Goal: Task Accomplishment & Management: Use online tool/utility

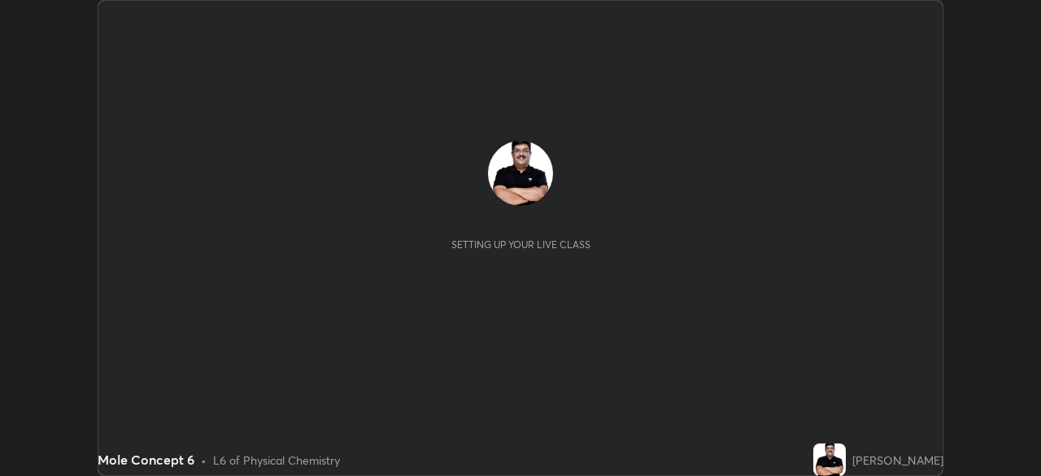
scroll to position [476, 1040]
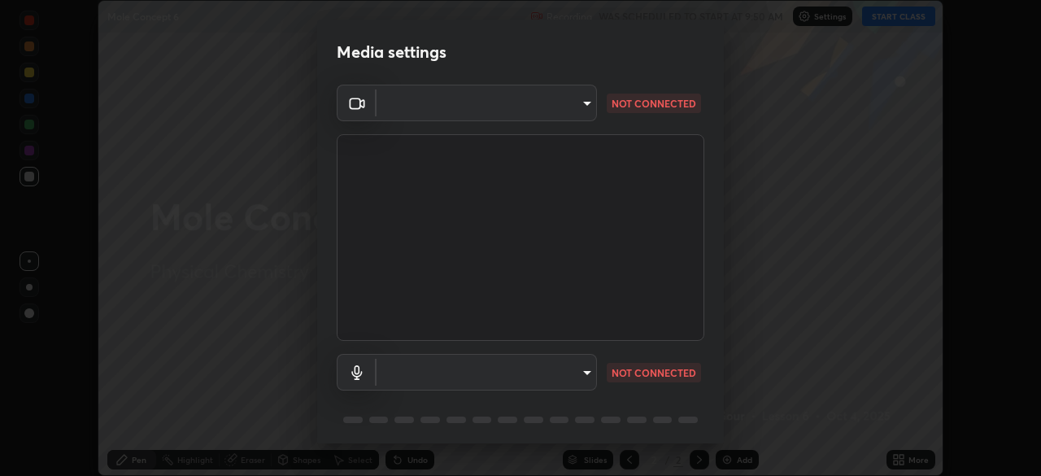
type input "495e9aafafa99ab02b2630cd73316b4ffac4e6b0a44c495734db4bb24564e739"
type input "default"
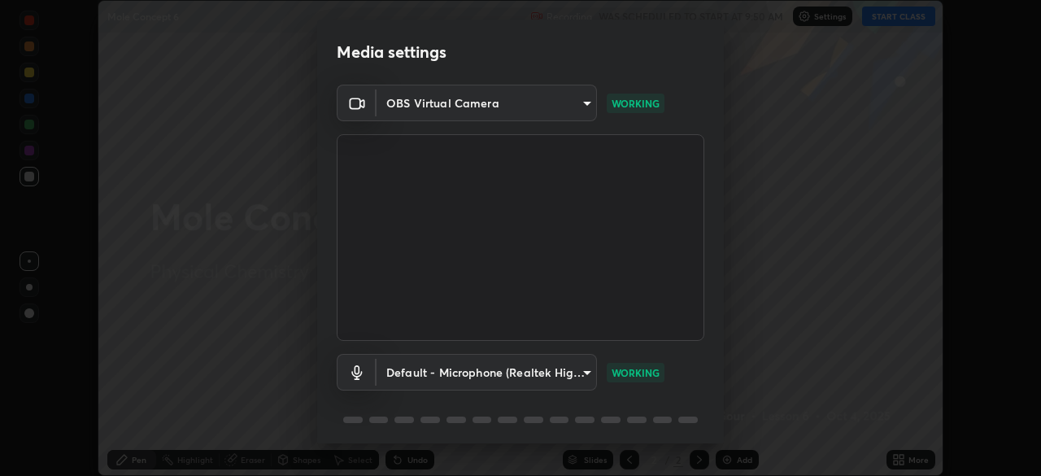
scroll to position [58, 0]
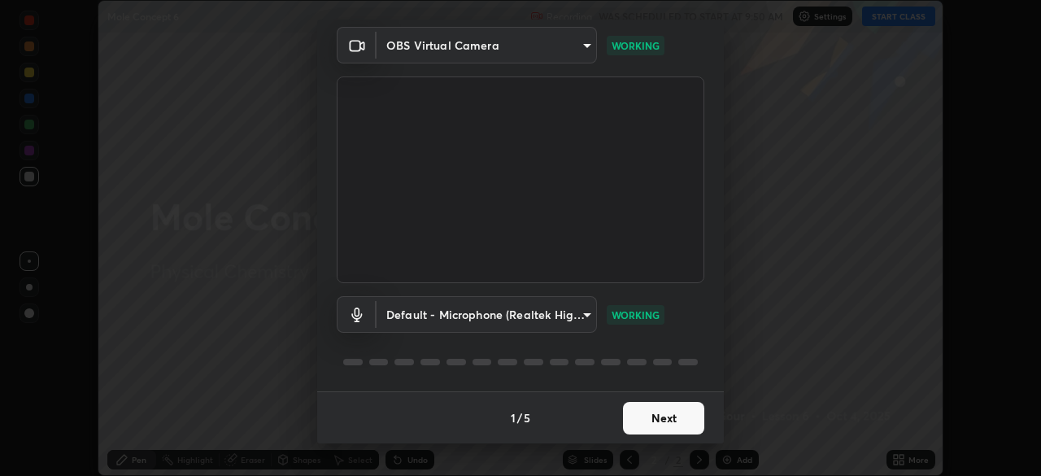
click at [642, 417] on button "Next" at bounding box center [663, 418] width 81 height 33
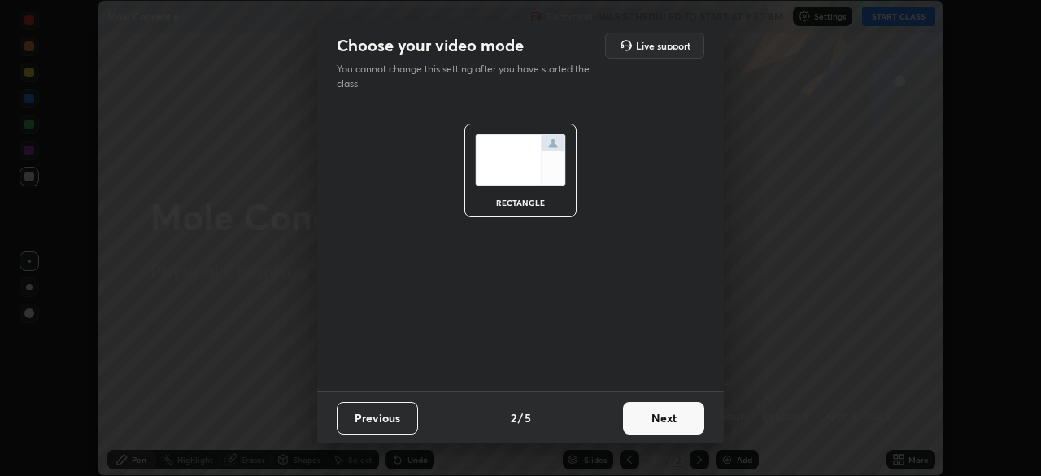
scroll to position [0, 0]
click at [642, 420] on button "Next" at bounding box center [663, 418] width 81 height 33
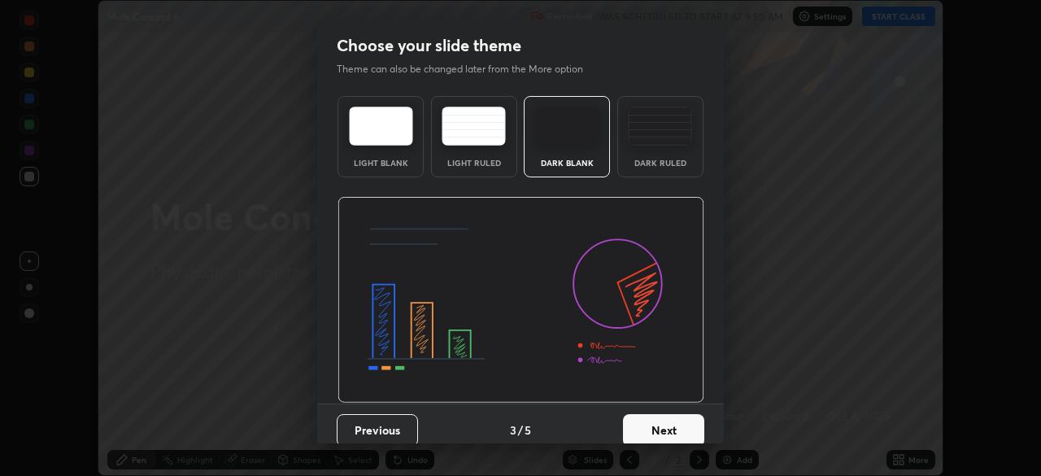
click at [647, 429] on button "Next" at bounding box center [663, 430] width 81 height 33
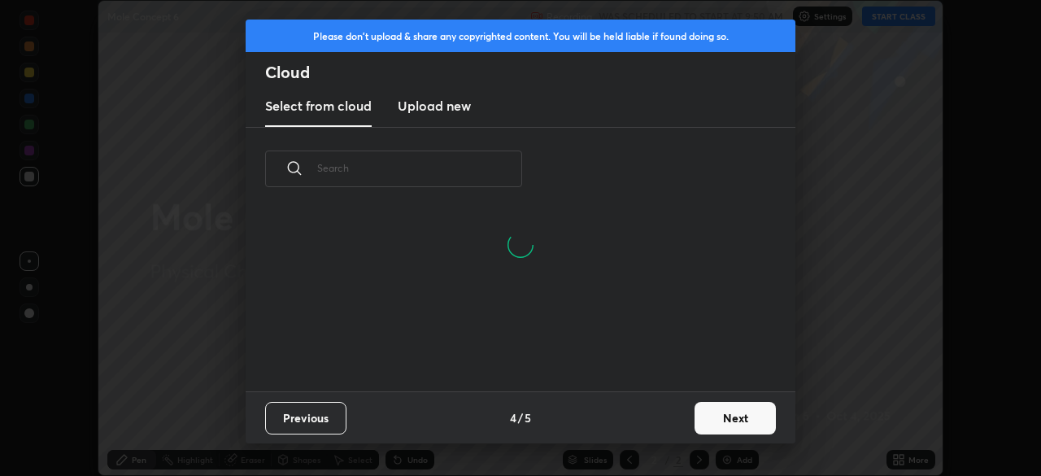
click at [705, 417] on button "Next" at bounding box center [734, 418] width 81 height 33
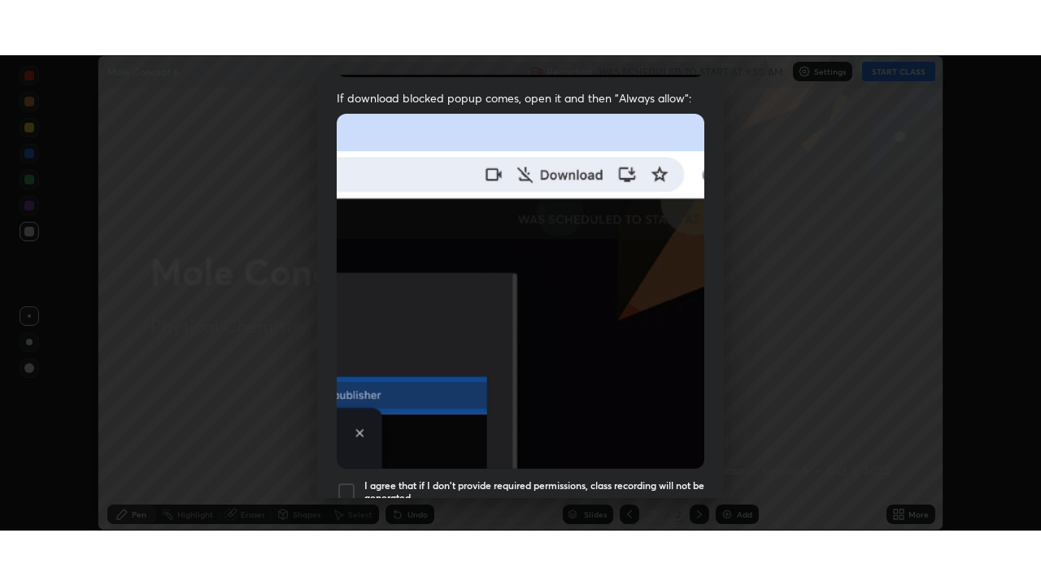
scroll to position [390, 0]
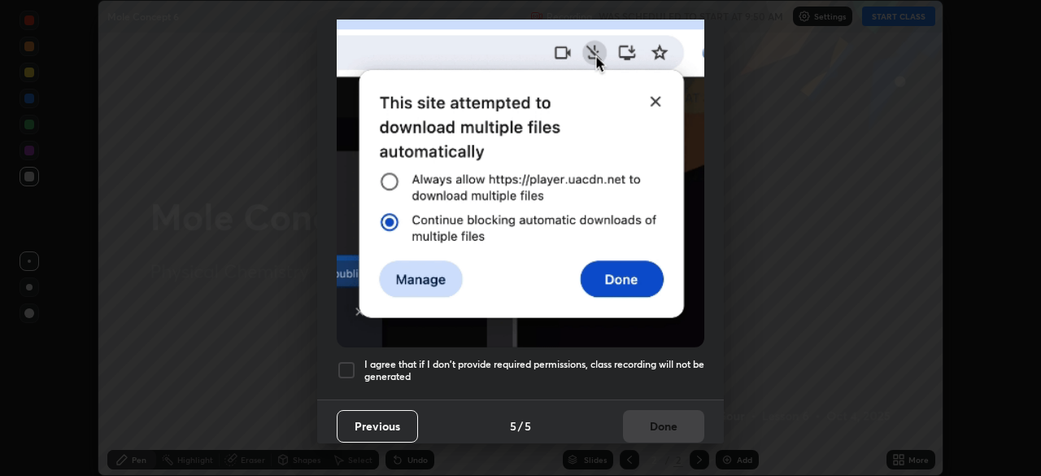
click at [346, 360] on div at bounding box center [347, 370] width 20 height 20
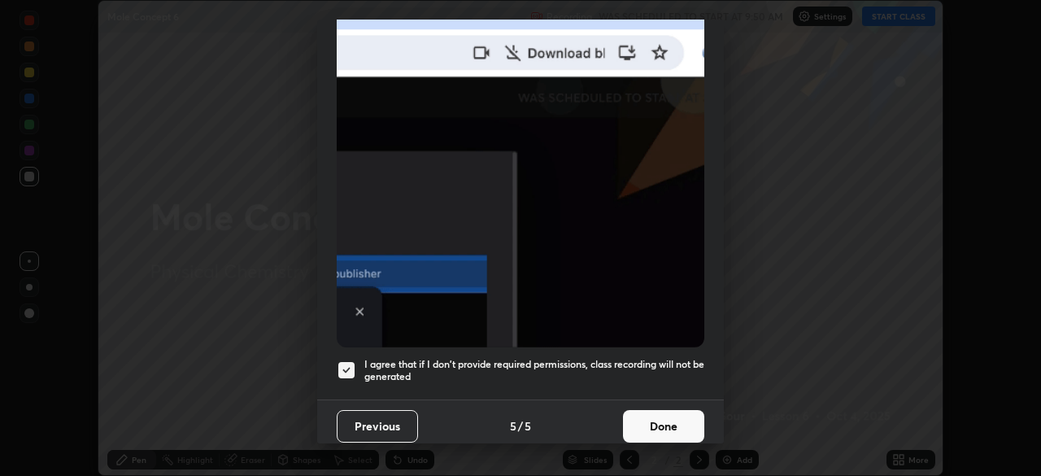
click at [635, 414] on button "Done" at bounding box center [663, 426] width 81 height 33
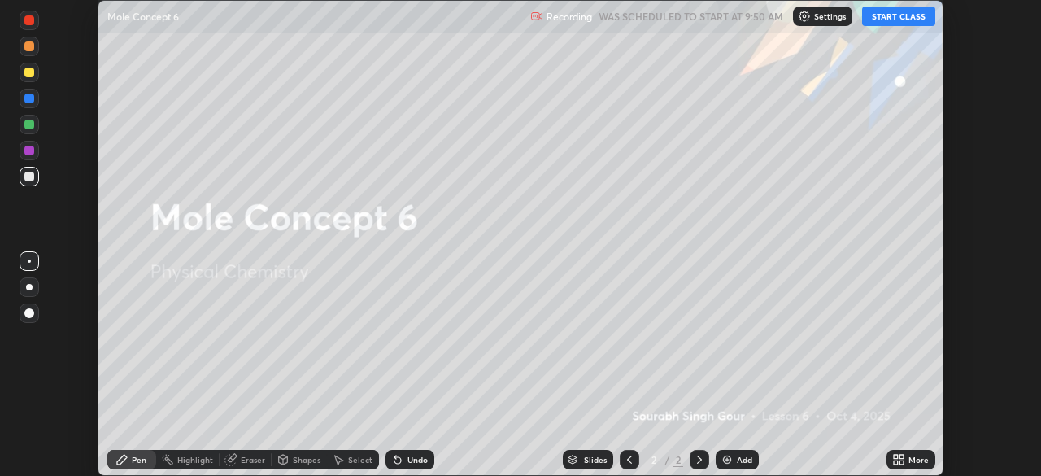
click at [885, 19] on button "START CLASS" at bounding box center [898, 17] width 73 height 20
click at [901, 456] on icon at bounding box center [901, 457] width 4 height 4
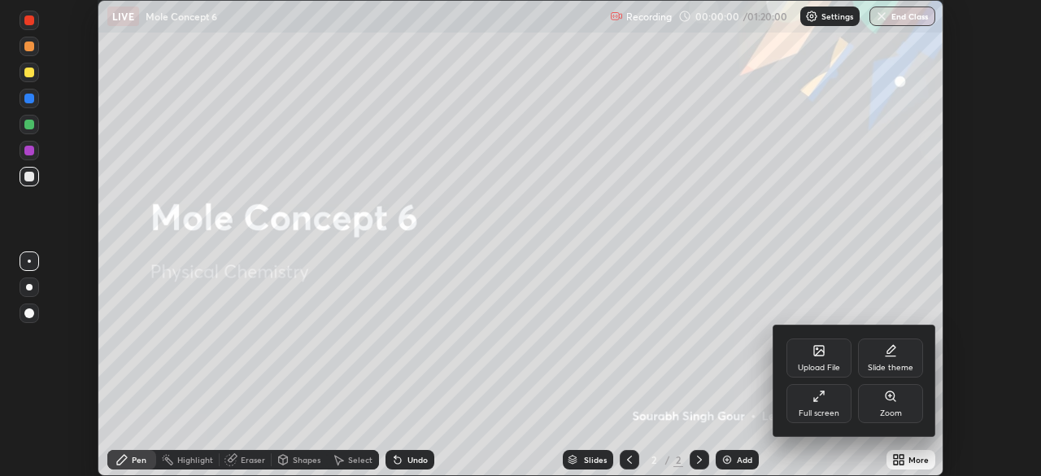
click at [828, 403] on div "Full screen" at bounding box center [818, 403] width 65 height 39
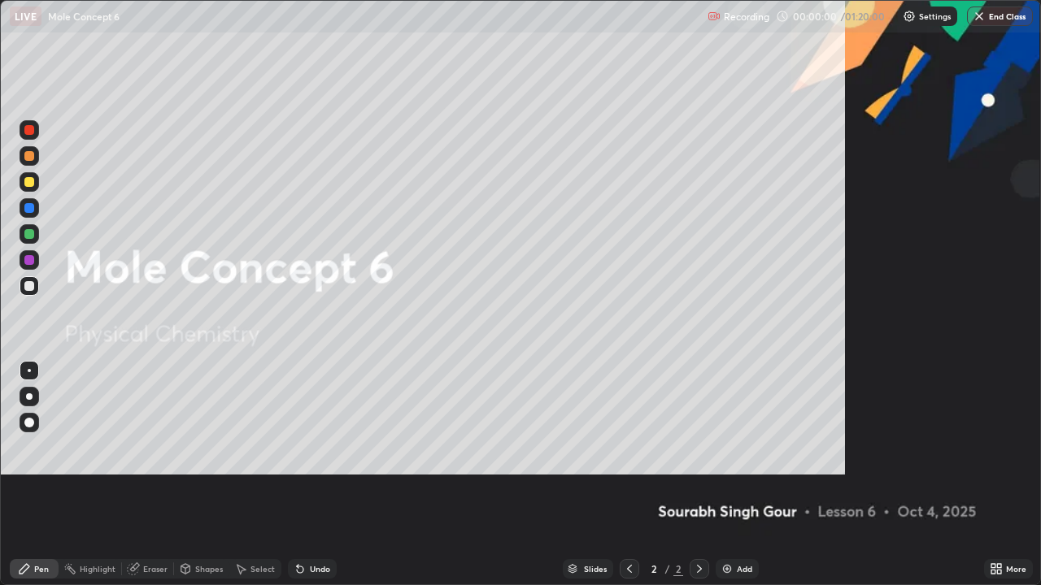
scroll to position [585, 1041]
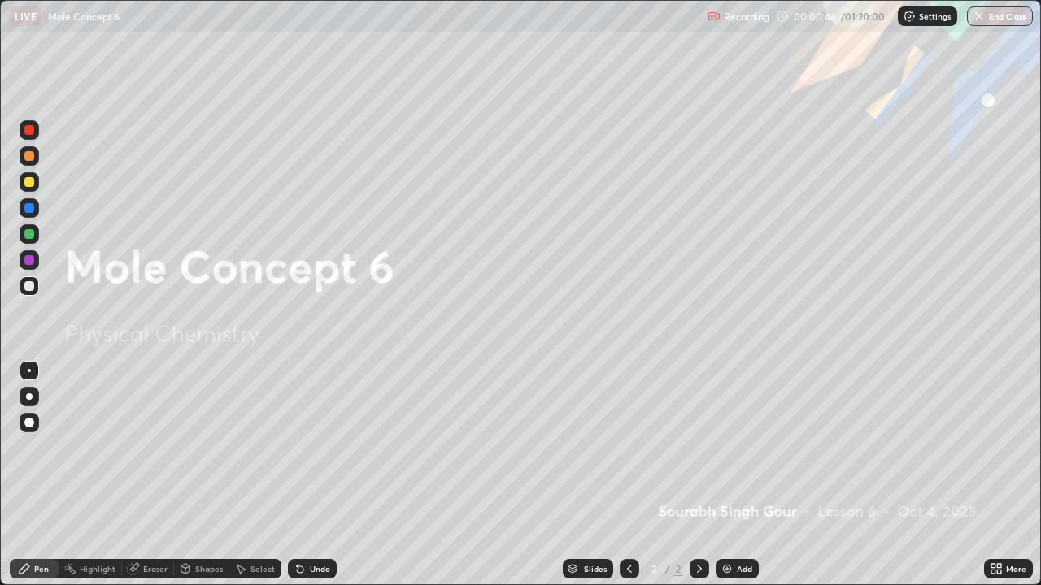
click at [737, 475] on div "Add" at bounding box center [744, 569] width 15 height 8
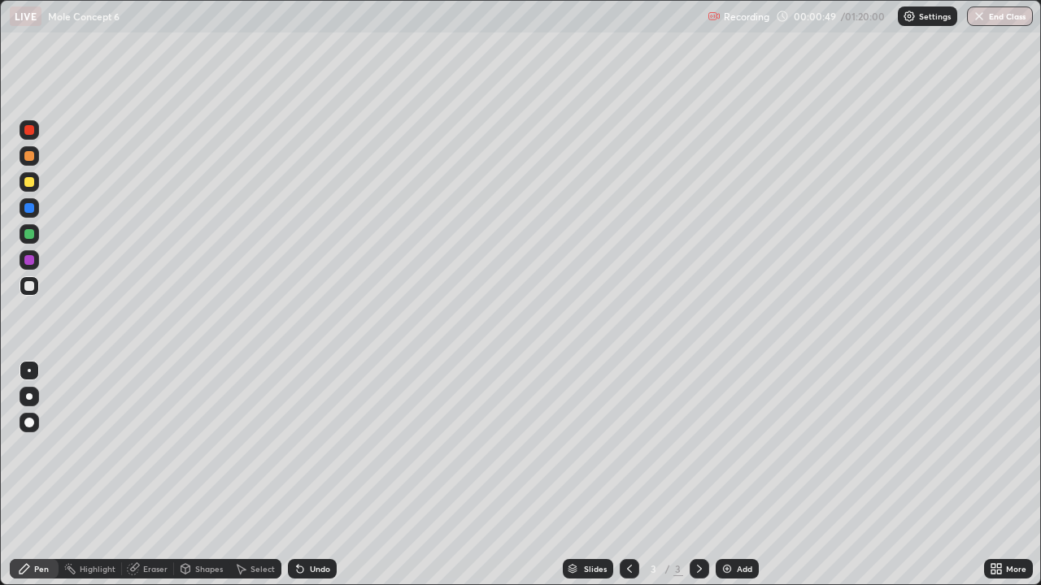
click at [32, 394] on div at bounding box center [30, 397] width 20 height 20
click at [32, 185] on div at bounding box center [29, 182] width 10 height 10
click at [29, 287] on div at bounding box center [29, 286] width 10 height 10
click at [32, 189] on div at bounding box center [30, 182] width 20 height 20
click at [25, 283] on div at bounding box center [29, 286] width 10 height 10
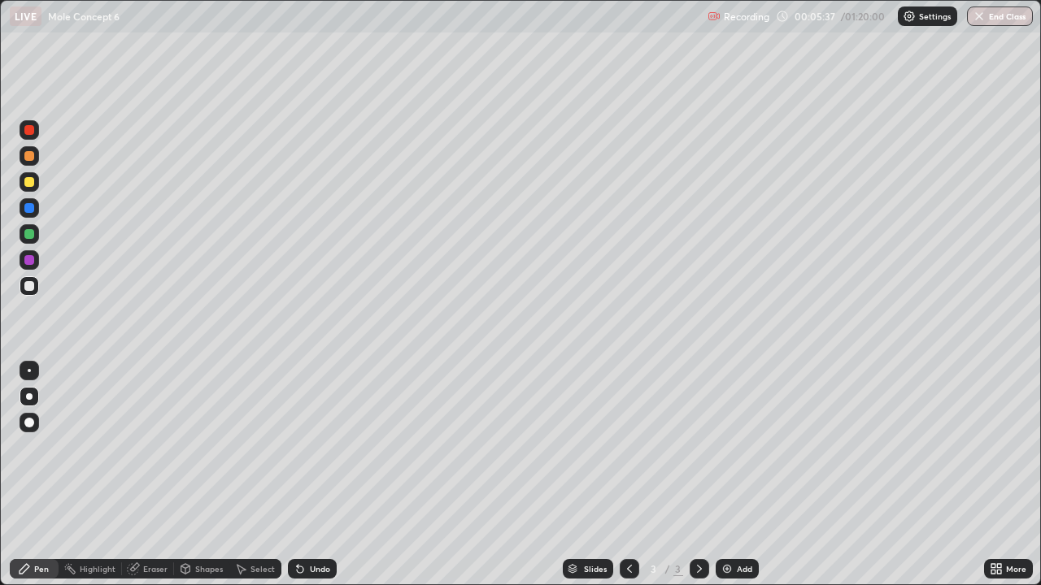
click at [722, 475] on img at bounding box center [726, 569] width 13 height 13
click at [28, 182] on div at bounding box center [29, 182] width 10 height 10
click at [31, 286] on div at bounding box center [29, 286] width 10 height 10
click at [31, 184] on div at bounding box center [29, 182] width 10 height 10
click at [725, 475] on img at bounding box center [726, 569] width 13 height 13
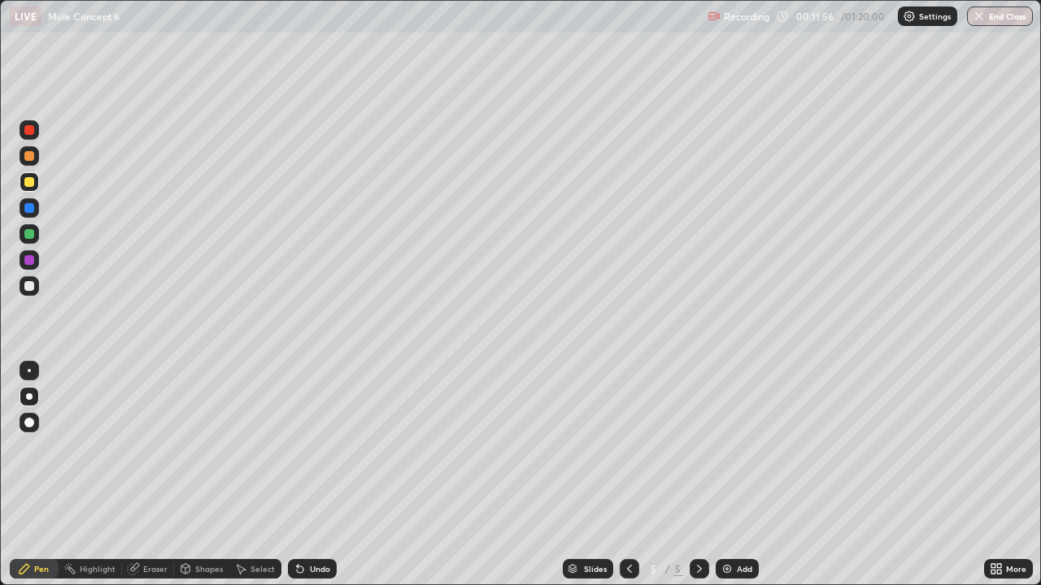
click at [28, 285] on div at bounding box center [29, 286] width 10 height 10
click at [30, 184] on div at bounding box center [29, 182] width 10 height 10
click at [729, 475] on img at bounding box center [726, 569] width 13 height 13
click at [31, 287] on div at bounding box center [29, 286] width 10 height 10
click at [30, 183] on div at bounding box center [29, 182] width 10 height 10
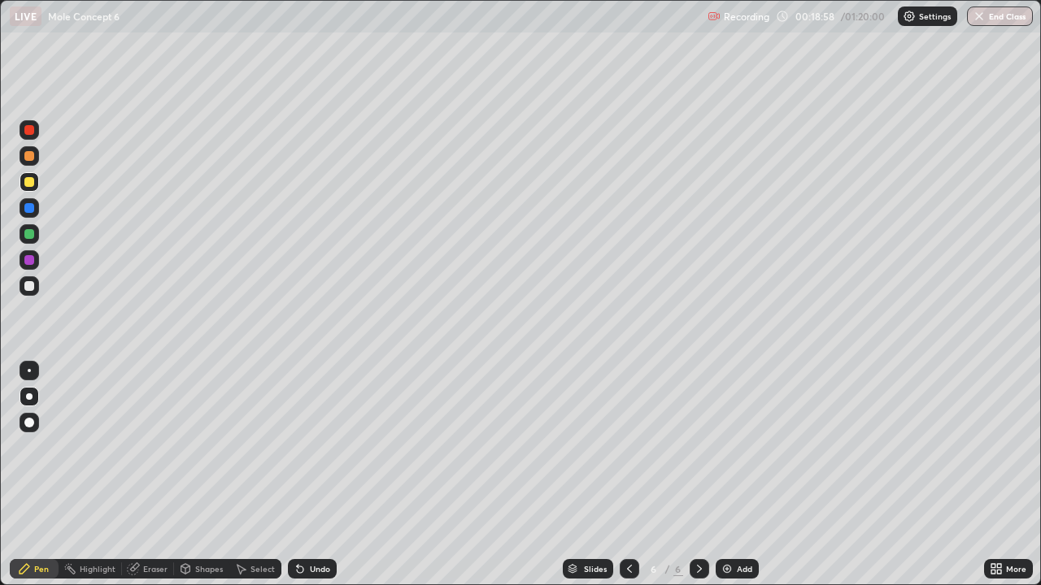
click at [28, 287] on div at bounding box center [29, 286] width 10 height 10
click at [730, 475] on img at bounding box center [726, 569] width 13 height 13
click at [31, 185] on div at bounding box center [29, 182] width 10 height 10
click at [724, 475] on img at bounding box center [726, 569] width 13 height 13
click at [29, 287] on div at bounding box center [29, 286] width 10 height 10
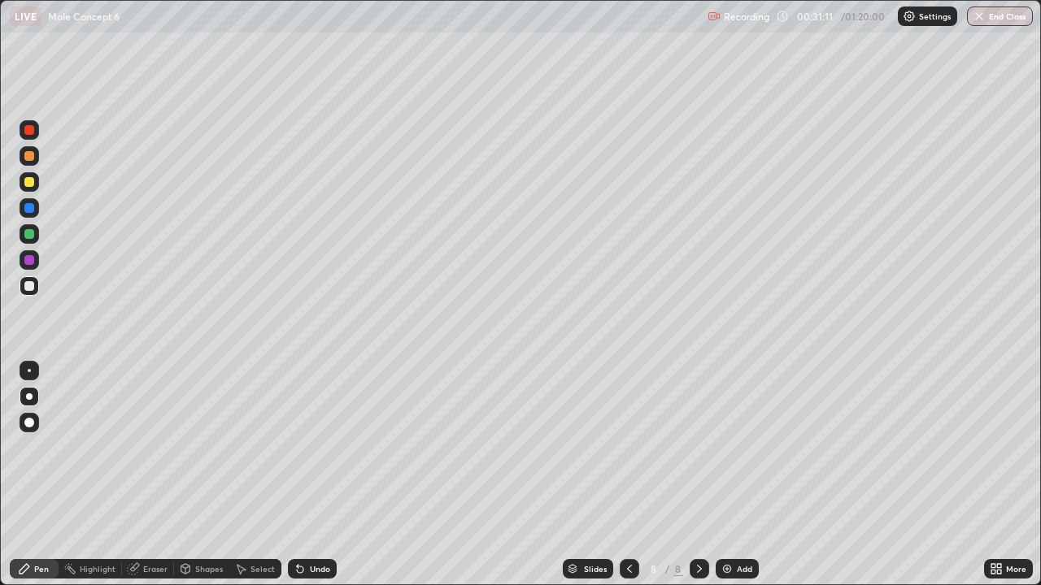
click at [316, 475] on div "Undo" at bounding box center [320, 569] width 20 height 8
click at [23, 181] on div at bounding box center [30, 182] width 20 height 20
click at [28, 287] on div at bounding box center [29, 286] width 10 height 10
click at [723, 475] on img at bounding box center [726, 569] width 13 height 13
click at [30, 182] on div at bounding box center [29, 182] width 10 height 10
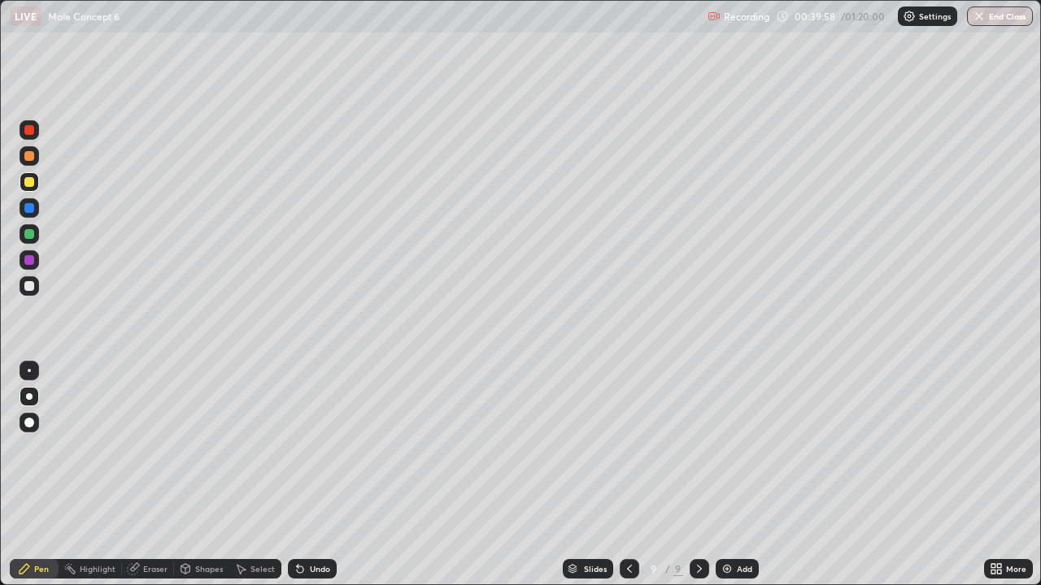
click at [25, 286] on div at bounding box center [29, 286] width 10 height 10
click at [734, 475] on div "Add" at bounding box center [737, 569] width 43 height 20
click at [33, 185] on div at bounding box center [29, 182] width 10 height 10
click at [28, 285] on div at bounding box center [29, 286] width 10 height 10
click at [320, 475] on div "Undo" at bounding box center [320, 569] width 20 height 8
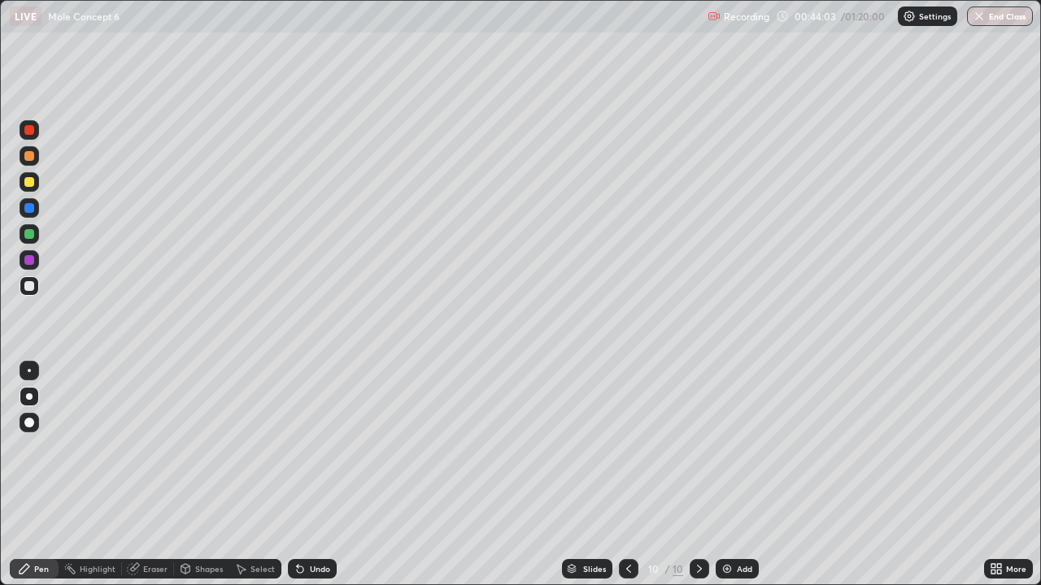
click at [316, 475] on div "Undo" at bounding box center [320, 569] width 20 height 8
click at [311, 475] on div "Undo" at bounding box center [320, 569] width 20 height 8
click at [31, 189] on div at bounding box center [30, 182] width 20 height 20
click at [29, 287] on div at bounding box center [29, 286] width 10 height 10
click at [726, 475] on img at bounding box center [726, 569] width 13 height 13
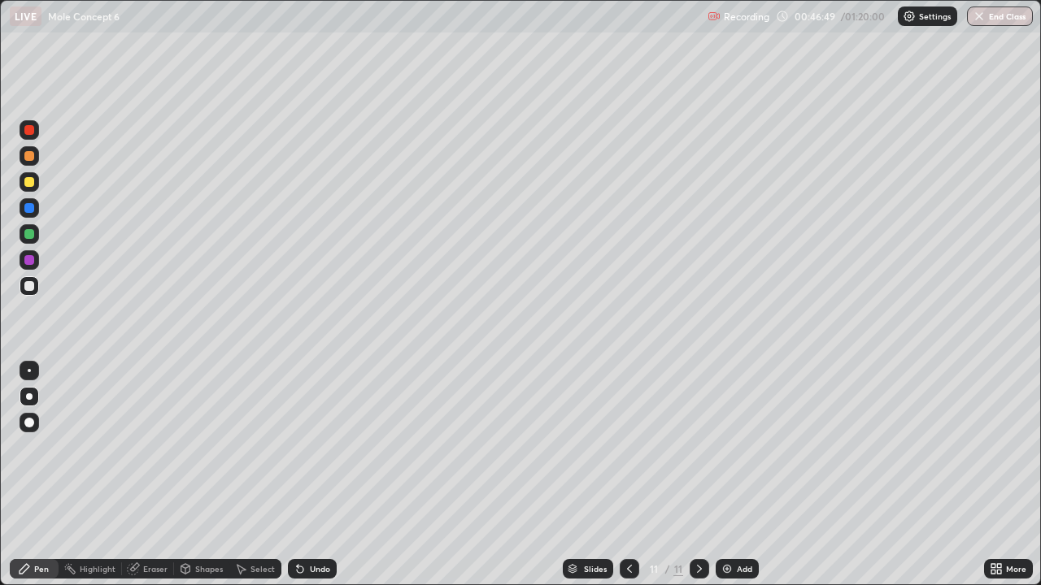
click at [31, 182] on div at bounding box center [29, 182] width 10 height 10
click at [33, 286] on div at bounding box center [29, 286] width 10 height 10
click at [725, 475] on img at bounding box center [726, 569] width 13 height 13
click at [32, 184] on div at bounding box center [29, 182] width 10 height 10
click at [30, 289] on div at bounding box center [29, 286] width 10 height 10
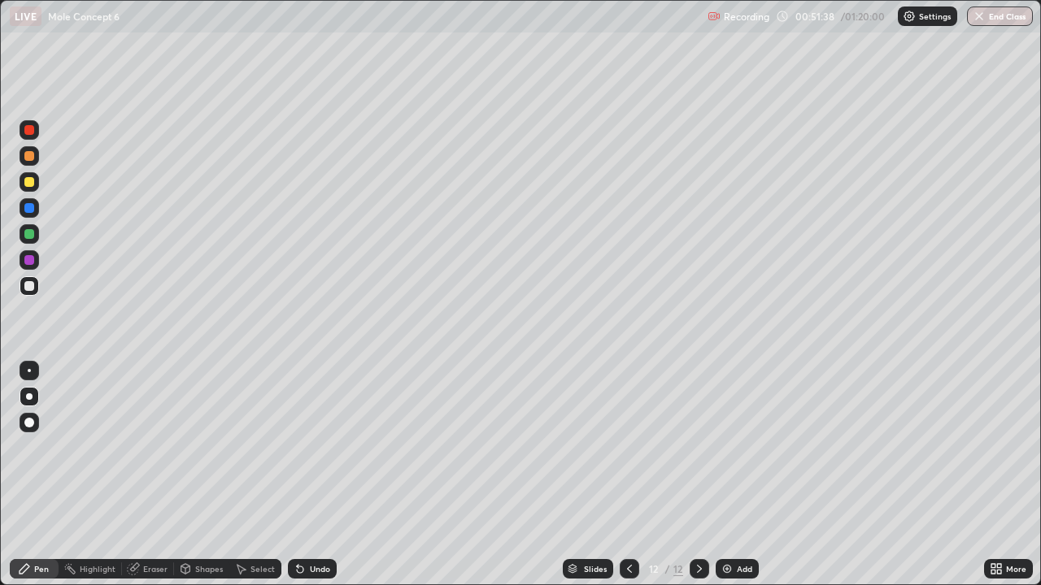
click at [628, 475] on icon at bounding box center [629, 569] width 13 height 13
click at [693, 475] on div at bounding box center [700, 569] width 20 height 20
click at [33, 183] on div at bounding box center [29, 182] width 10 height 10
click at [29, 288] on div at bounding box center [29, 286] width 10 height 10
click at [723, 475] on img at bounding box center [726, 569] width 13 height 13
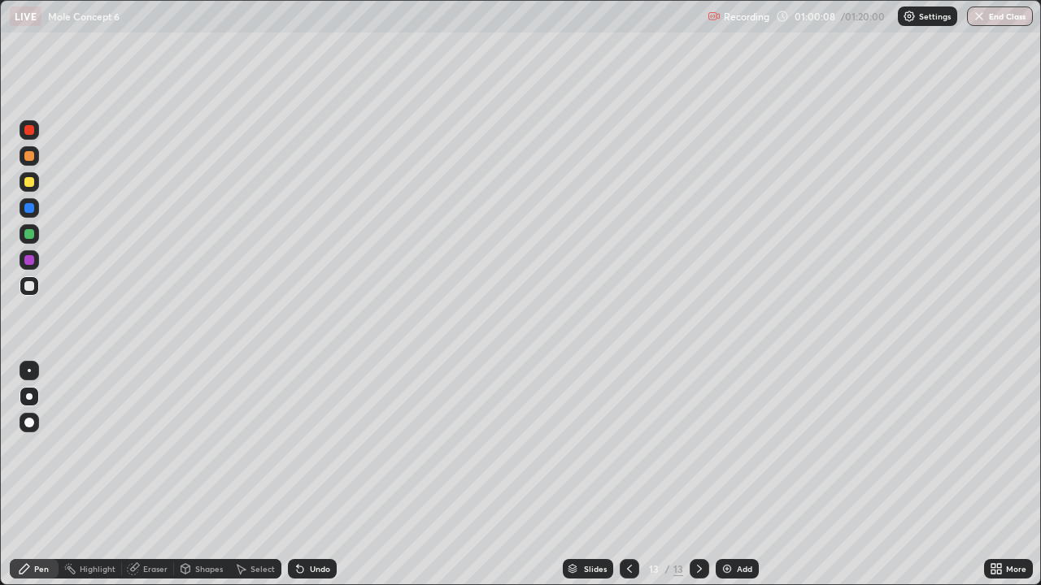
click at [33, 183] on div at bounding box center [29, 182] width 10 height 10
click at [315, 475] on div "Undo" at bounding box center [312, 569] width 49 height 20
click at [320, 475] on div "Undo" at bounding box center [312, 569] width 49 height 20
click at [328, 475] on div "Undo" at bounding box center [320, 569] width 20 height 8
click at [334, 475] on div "Undo" at bounding box center [312, 569] width 49 height 20
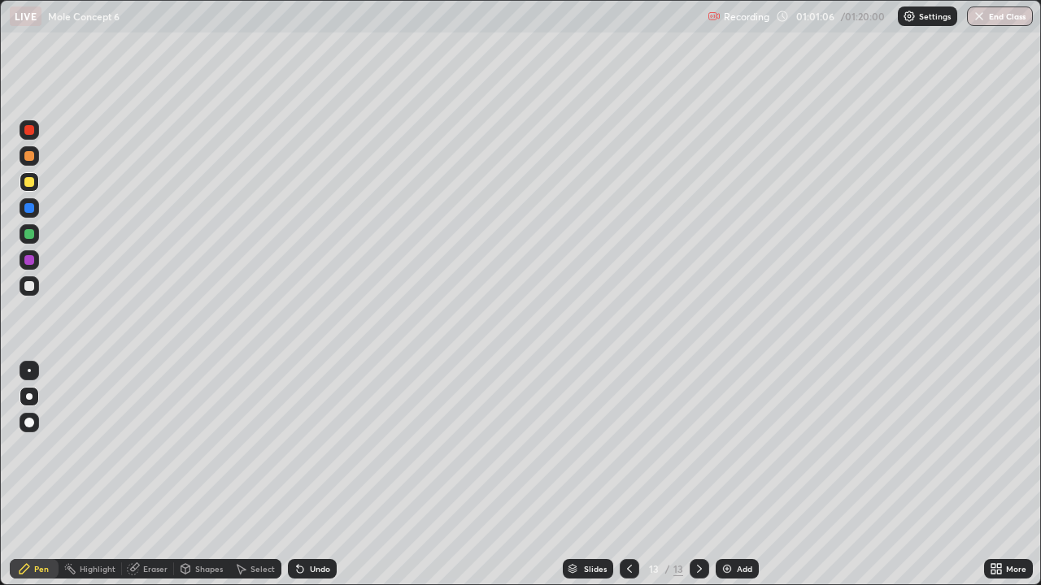
click at [29, 285] on div at bounding box center [29, 286] width 10 height 10
click at [628, 475] on icon at bounding box center [629, 569] width 13 height 13
click at [698, 475] on icon at bounding box center [699, 569] width 13 height 13
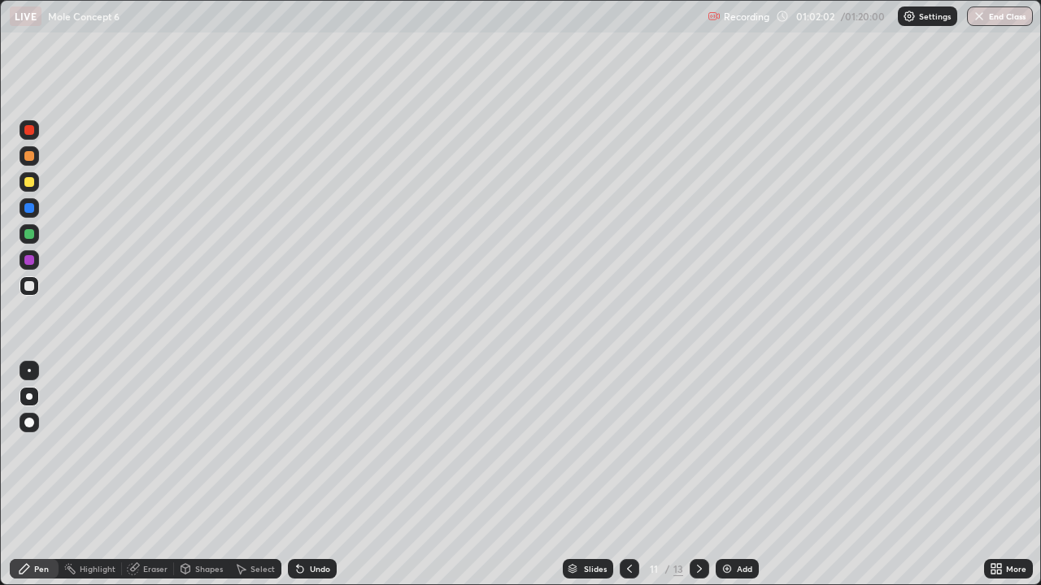
click at [698, 475] on icon at bounding box center [699, 569] width 13 height 13
click at [33, 290] on div at bounding box center [29, 286] width 10 height 10
click at [28, 184] on div at bounding box center [29, 182] width 10 height 10
click at [36, 289] on div at bounding box center [30, 286] width 20 height 20
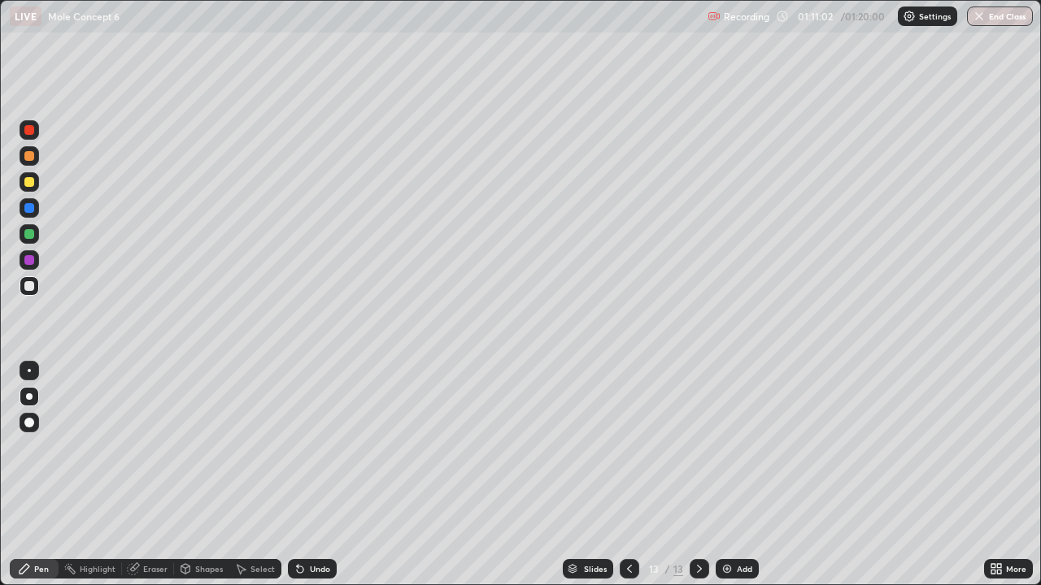
click at [721, 475] on img at bounding box center [726, 569] width 13 height 13
click at [30, 286] on div at bounding box center [29, 286] width 10 height 10
click at [28, 186] on div at bounding box center [29, 182] width 10 height 10
click at [990, 17] on button "End Class" at bounding box center [1000, 17] width 66 height 20
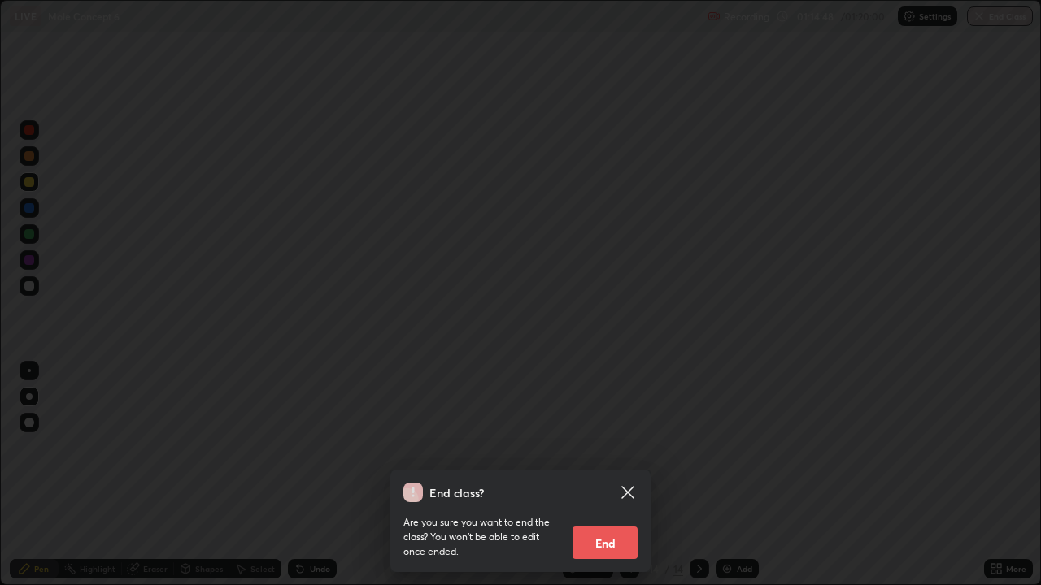
click at [594, 475] on button "End" at bounding box center [604, 543] width 65 height 33
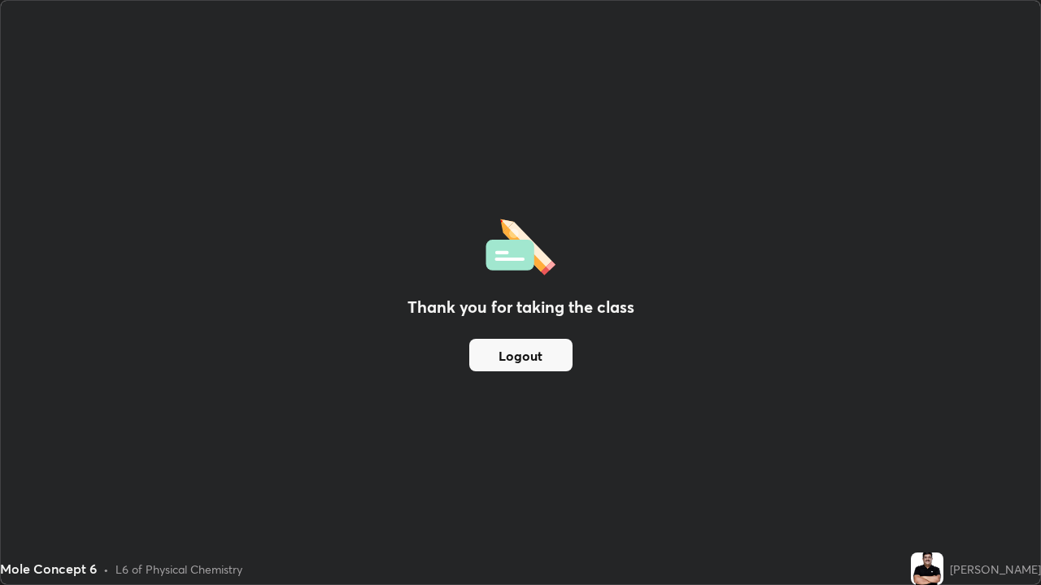
click at [539, 353] on button "Logout" at bounding box center [520, 355] width 103 height 33
